Goal: Task Accomplishment & Management: Complete application form

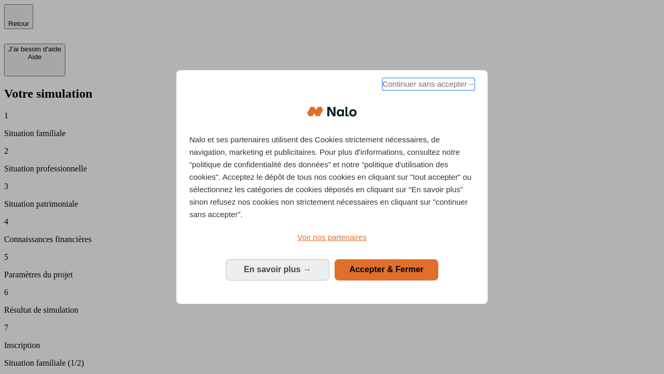
click at [428, 86] on span "Continuer sans accepter →" at bounding box center [428, 84] width 92 height 12
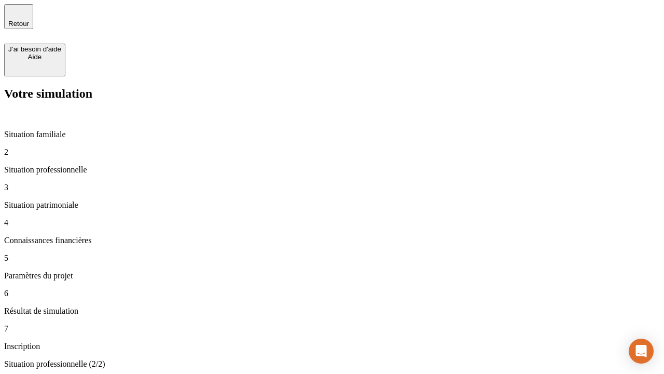
type input "30 000"
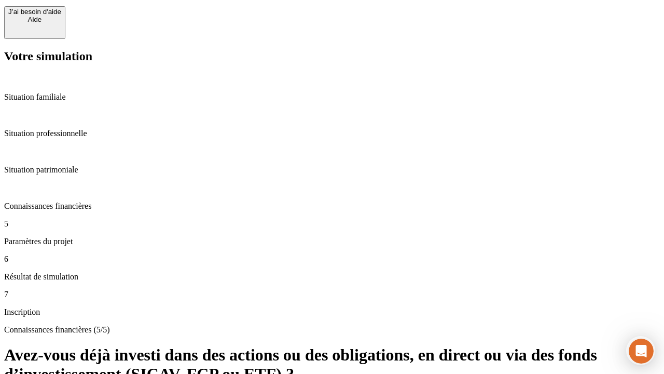
scroll to position [76, 0]
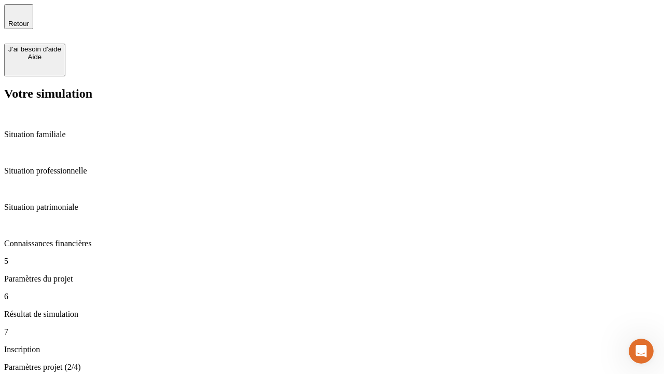
type input "25"
type input "64"
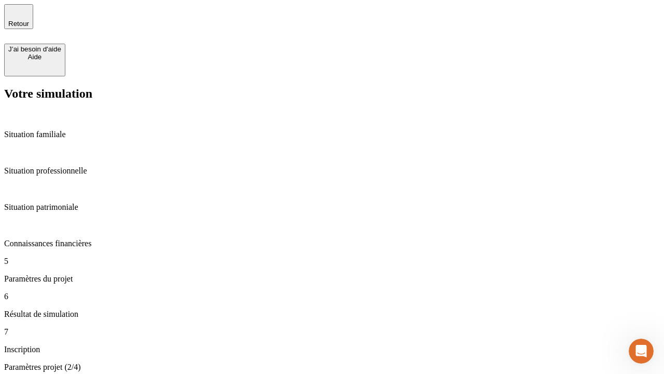
type input "1 000"
type input "640"
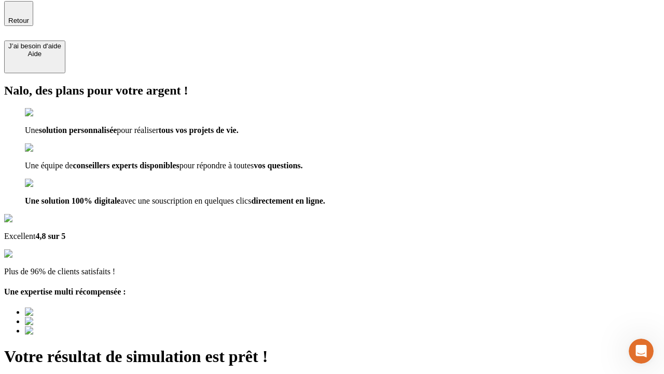
type input "[EMAIL_ADDRESS][PERSON_NAME][DOMAIN_NAME]"
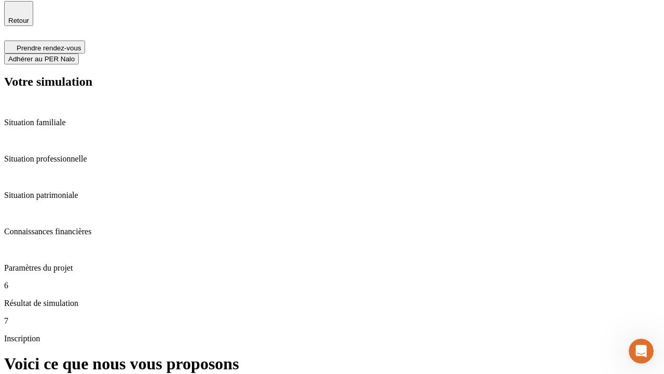
click at [75, 55] on span "Adhérer au PER Nalo" at bounding box center [41, 59] width 66 height 8
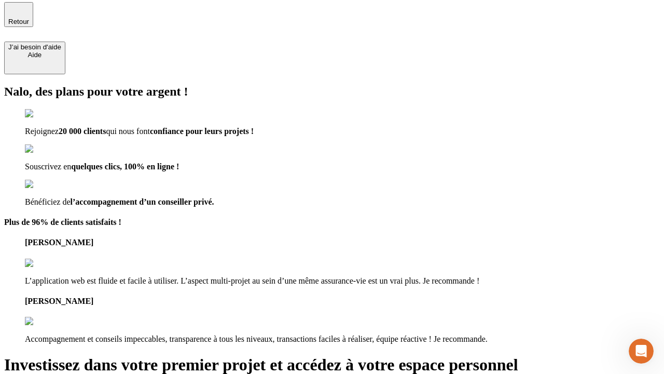
type input "[PERSON_NAME][EMAIL_ADDRESS][DOMAIN_NAME]"
